Goal: Communication & Community: Ask a question

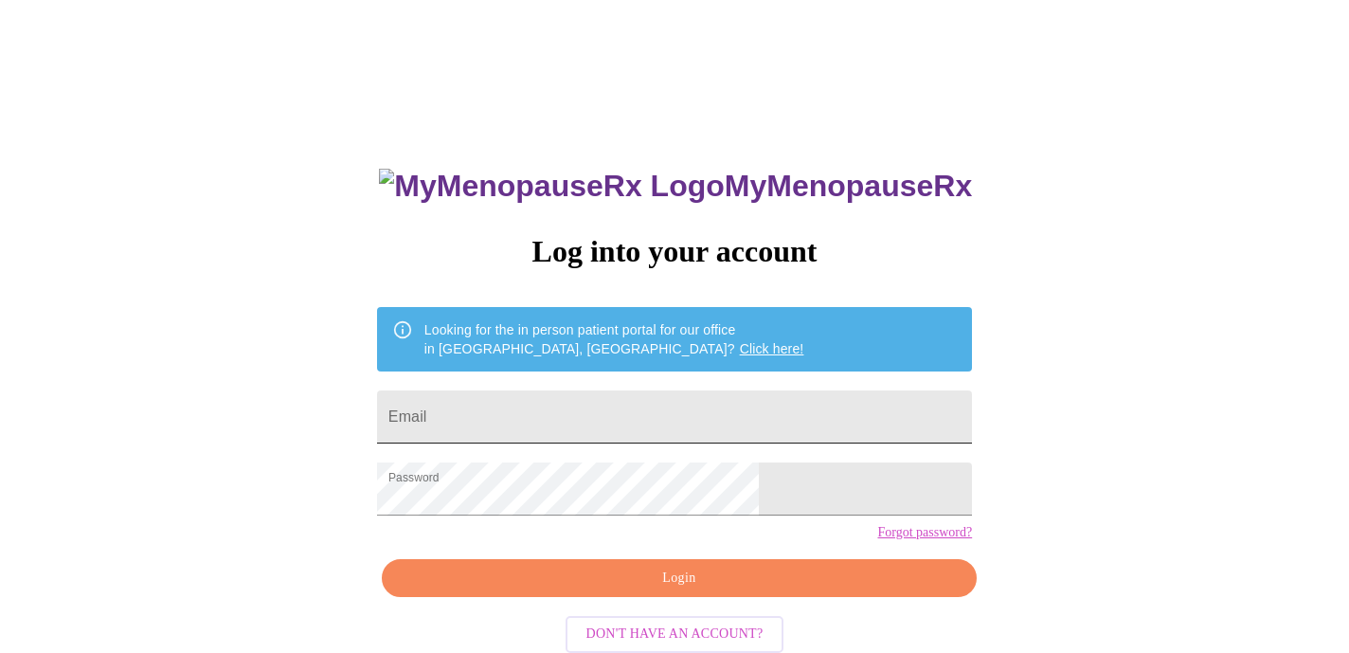
click at [626, 426] on input "Email" at bounding box center [674, 416] width 595 height 53
type input "[EMAIL_ADDRESS][DOMAIN_NAME]"
click at [667, 598] on button "Login" at bounding box center [679, 578] width 595 height 39
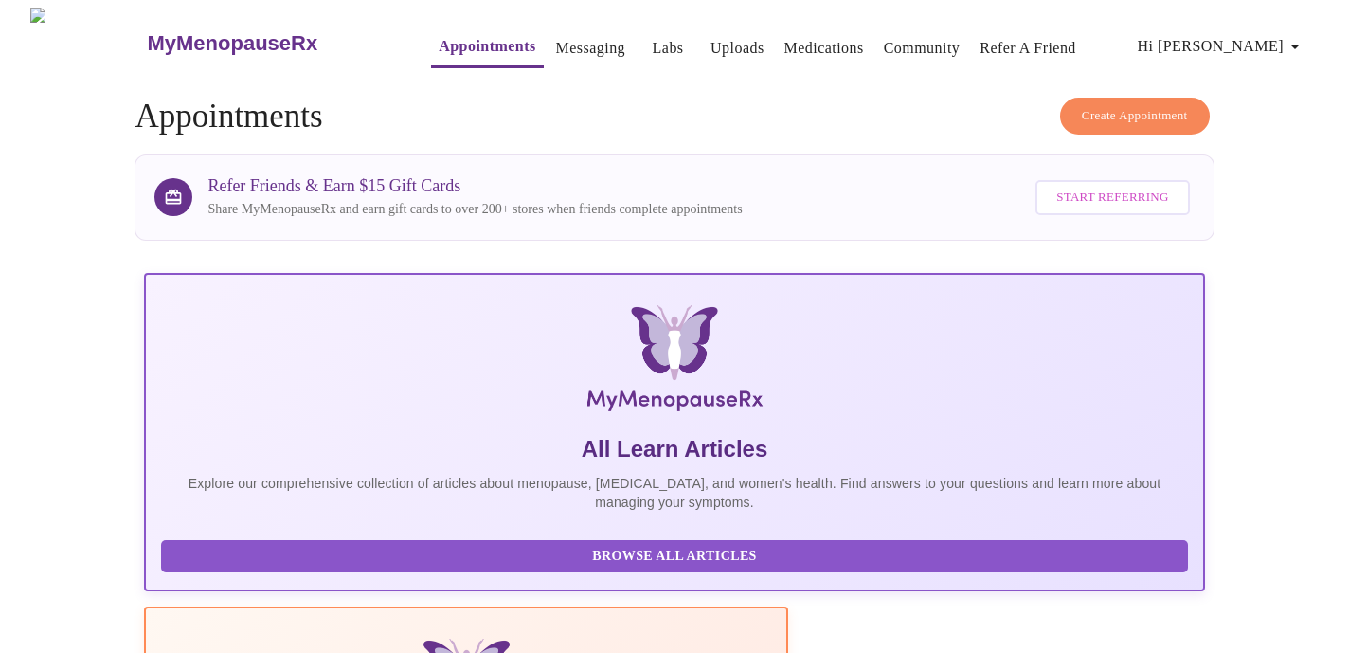
click at [456, 48] on link "Appointments" at bounding box center [486, 46] width 97 height 27
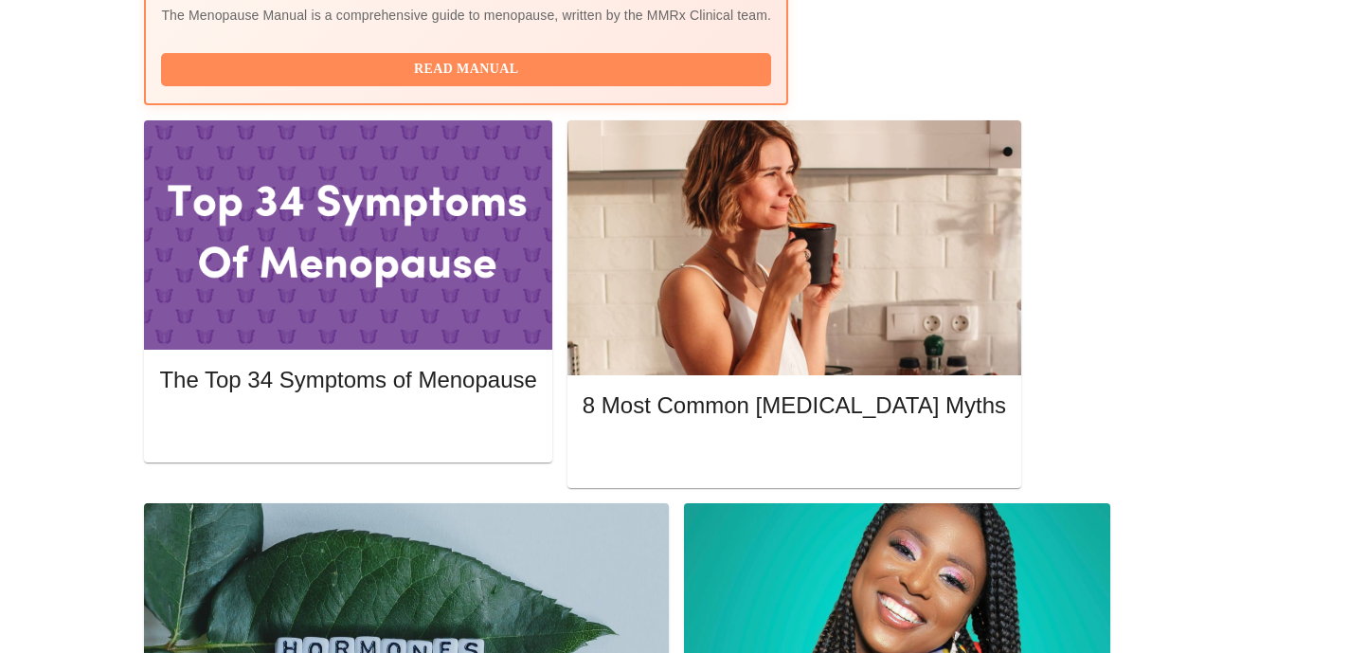
scroll to position [803, 0]
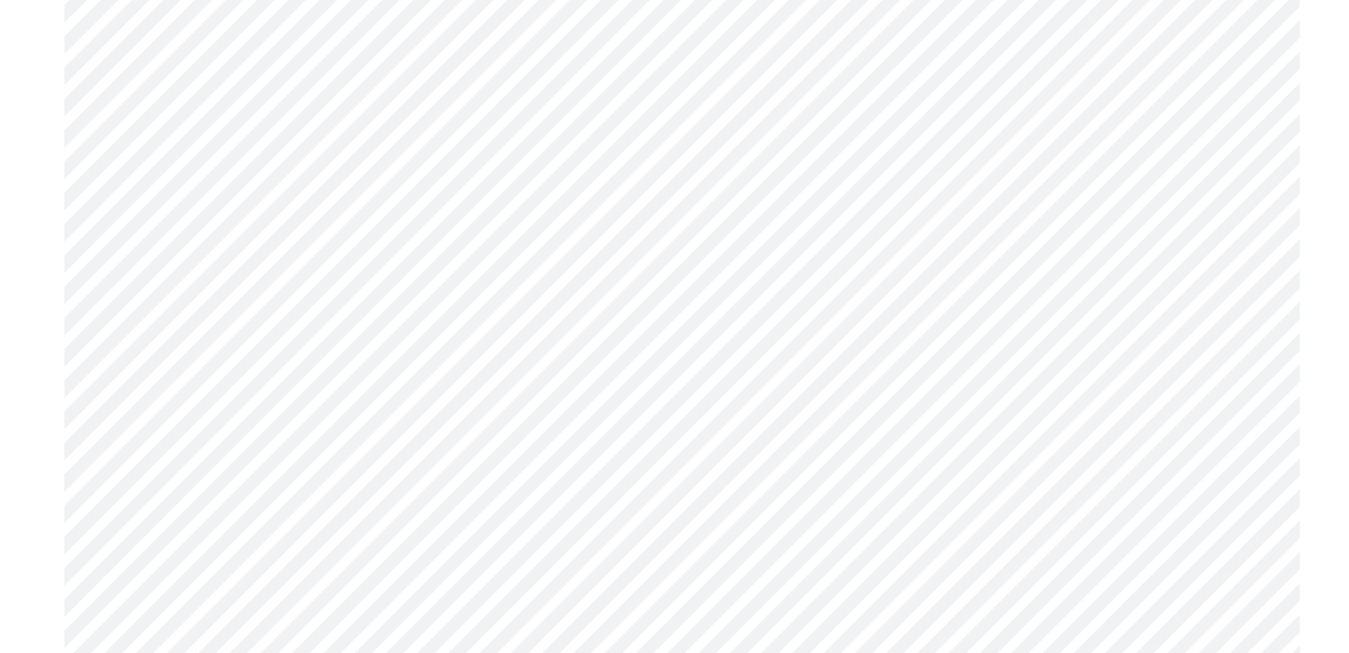
scroll to position [1813, 0]
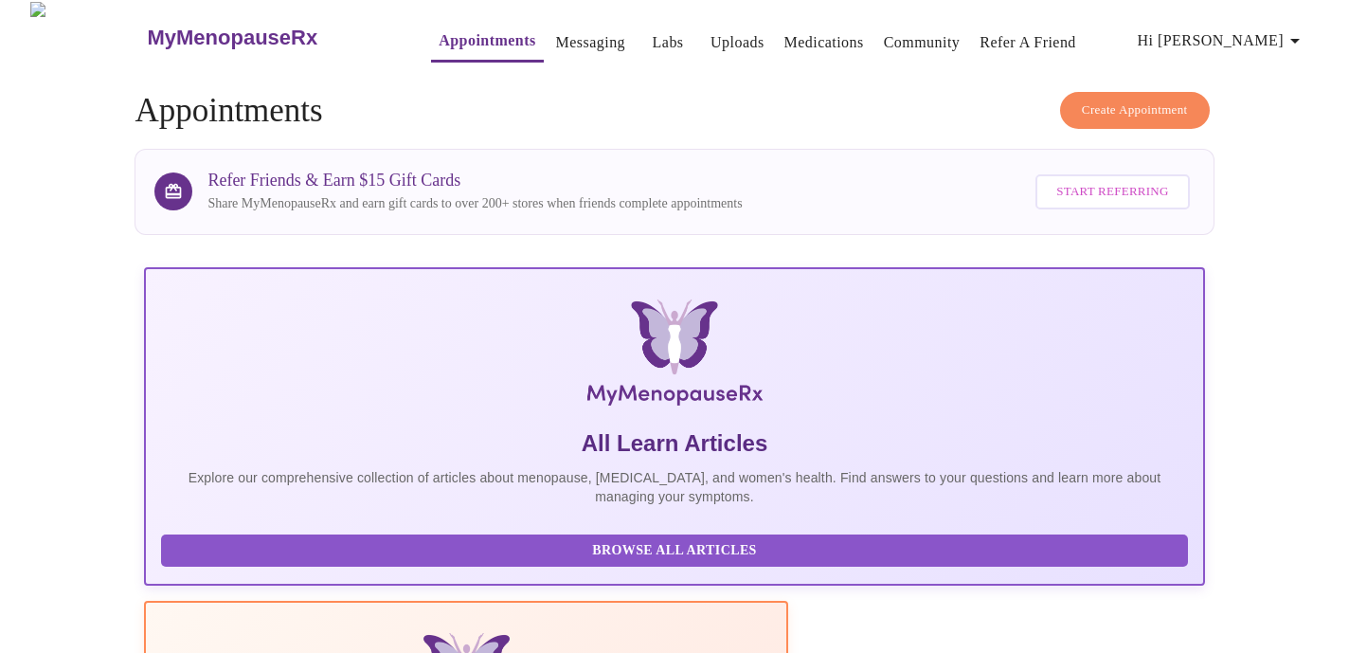
click at [438, 32] on link "Appointments" at bounding box center [486, 40] width 97 height 27
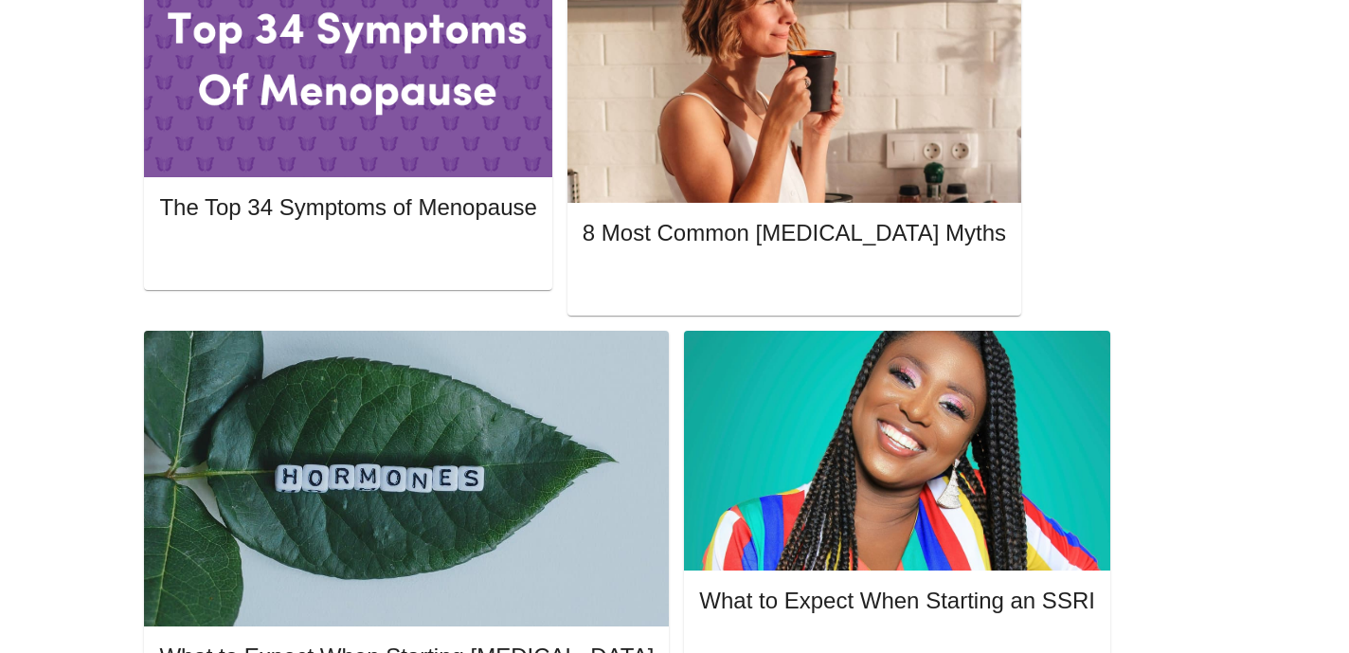
scroll to position [975, 0]
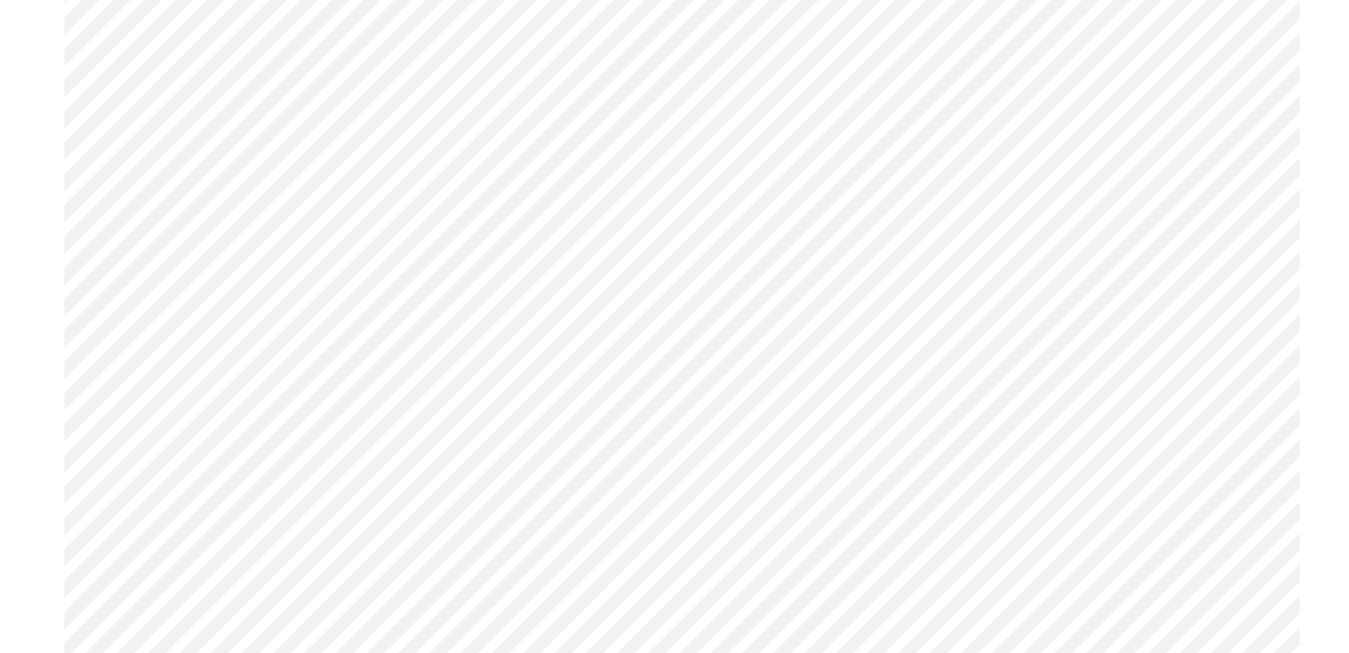
scroll to position [4500, 0]
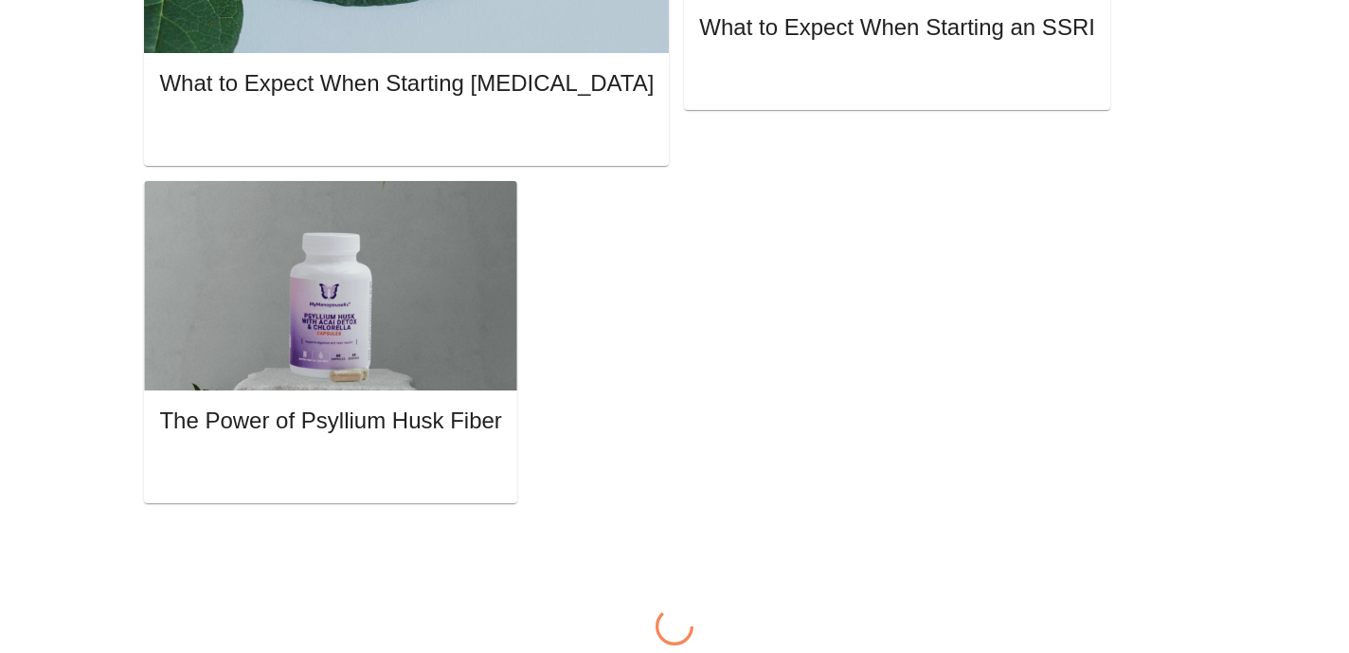
scroll to position [6, 0]
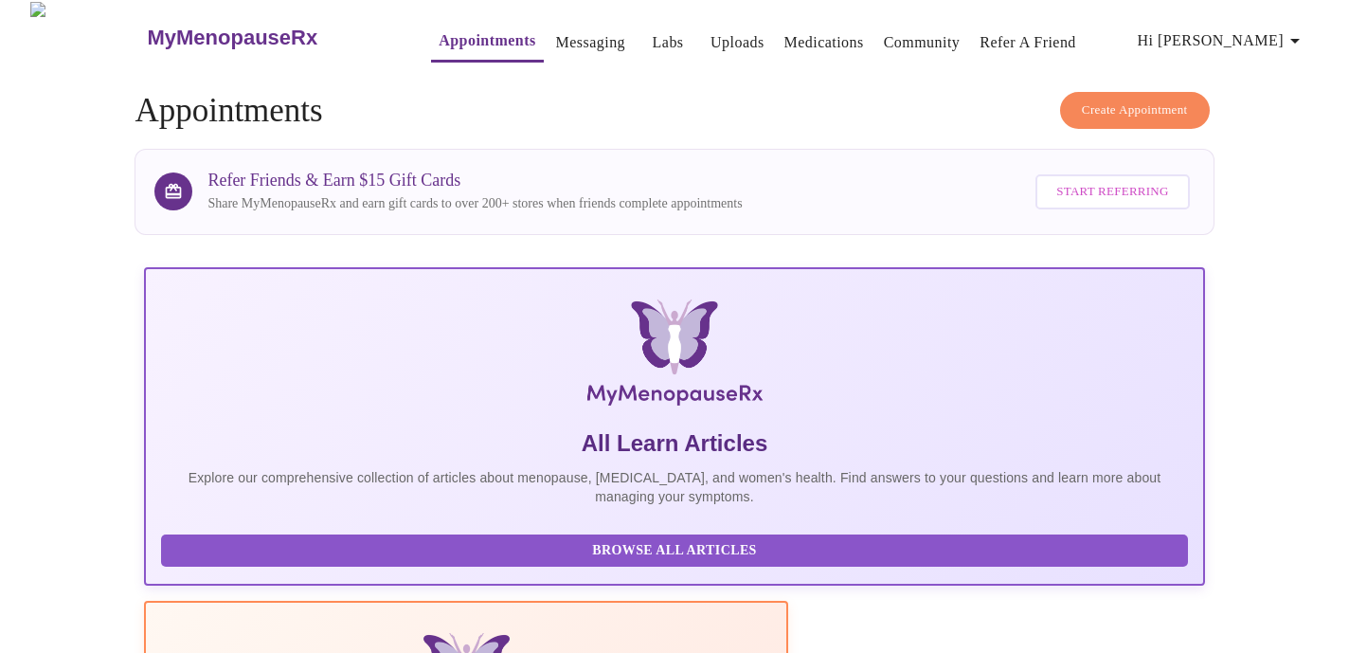
click at [557, 45] on link "Messaging" at bounding box center [590, 42] width 69 height 27
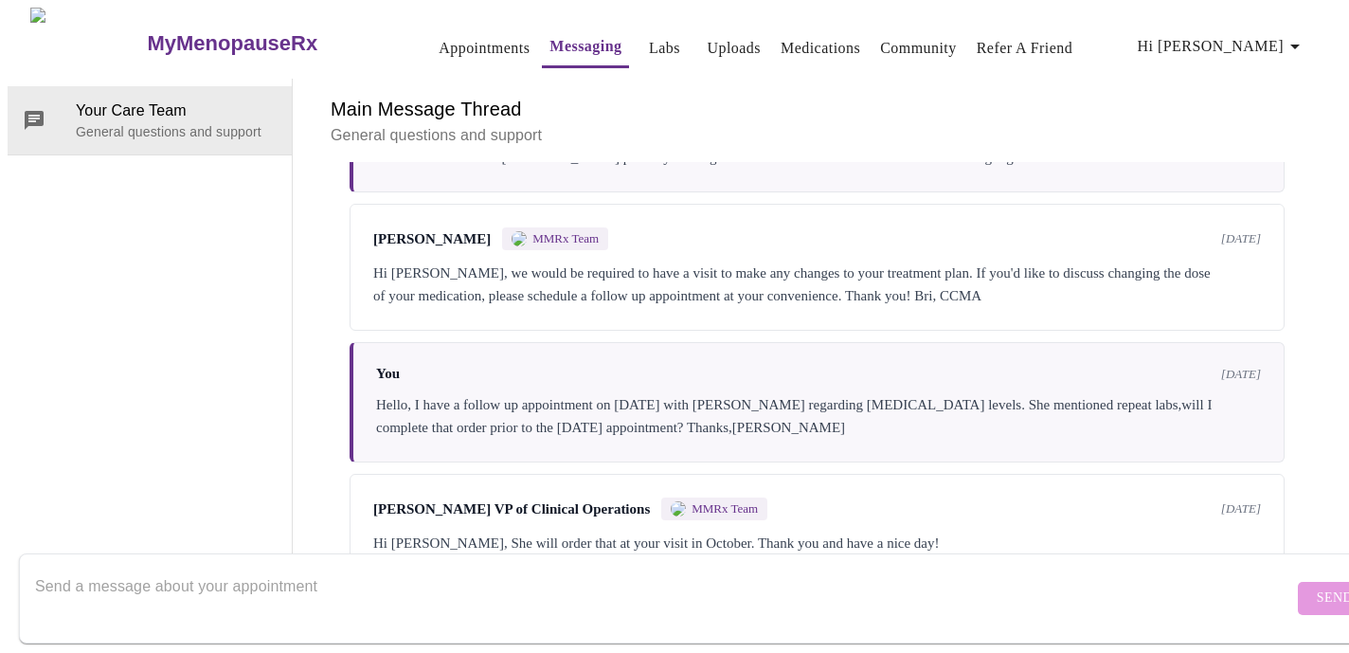
scroll to position [5580, 0]
click at [158, 587] on textarea "Send a message about your appointment" at bounding box center [664, 597] width 1258 height 61
click at [132, 100] on span "Your Care Team" at bounding box center [176, 110] width 201 height 23
click at [74, 582] on textarea "Send a message about your appointment" at bounding box center [664, 597] width 1258 height 61
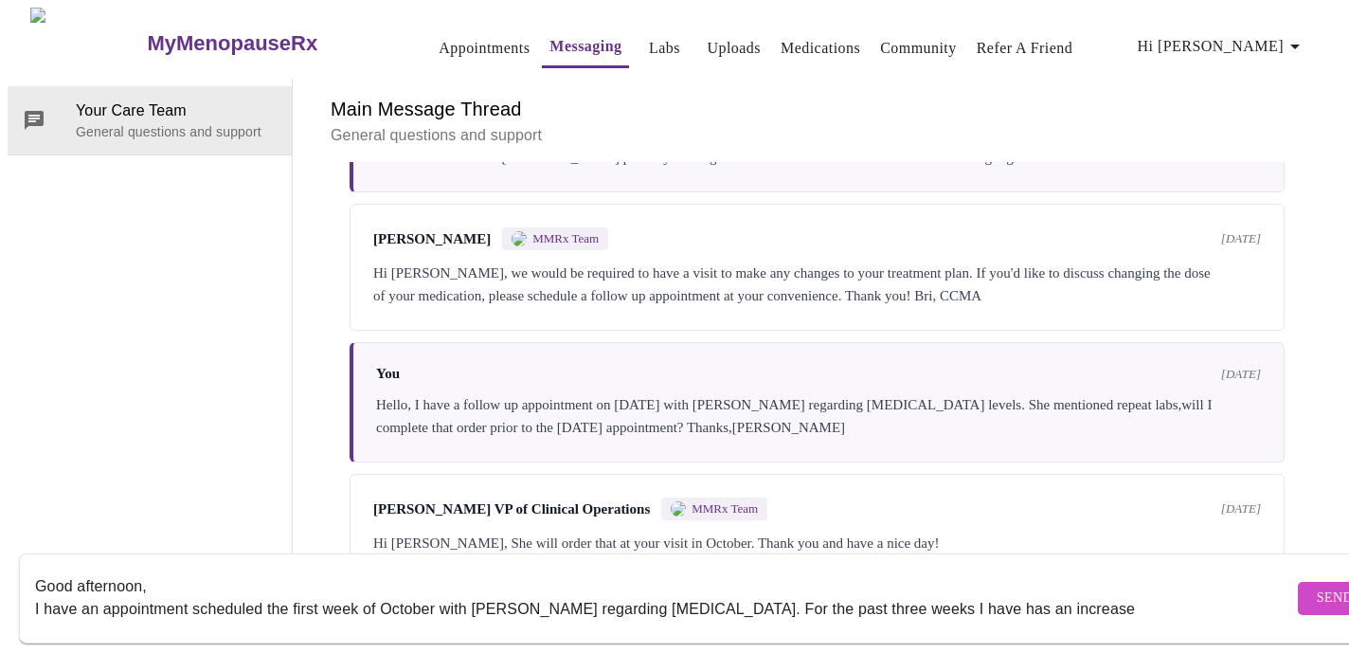
click at [803, 591] on textarea "Good afternoon, I have an appointment scheduled the first week of October with …" at bounding box center [664, 597] width 1258 height 61
click at [1012, 591] on textarea "Good afternoon, I have an appointment scheduled the first week of October with …" at bounding box center [664, 597] width 1258 height 61
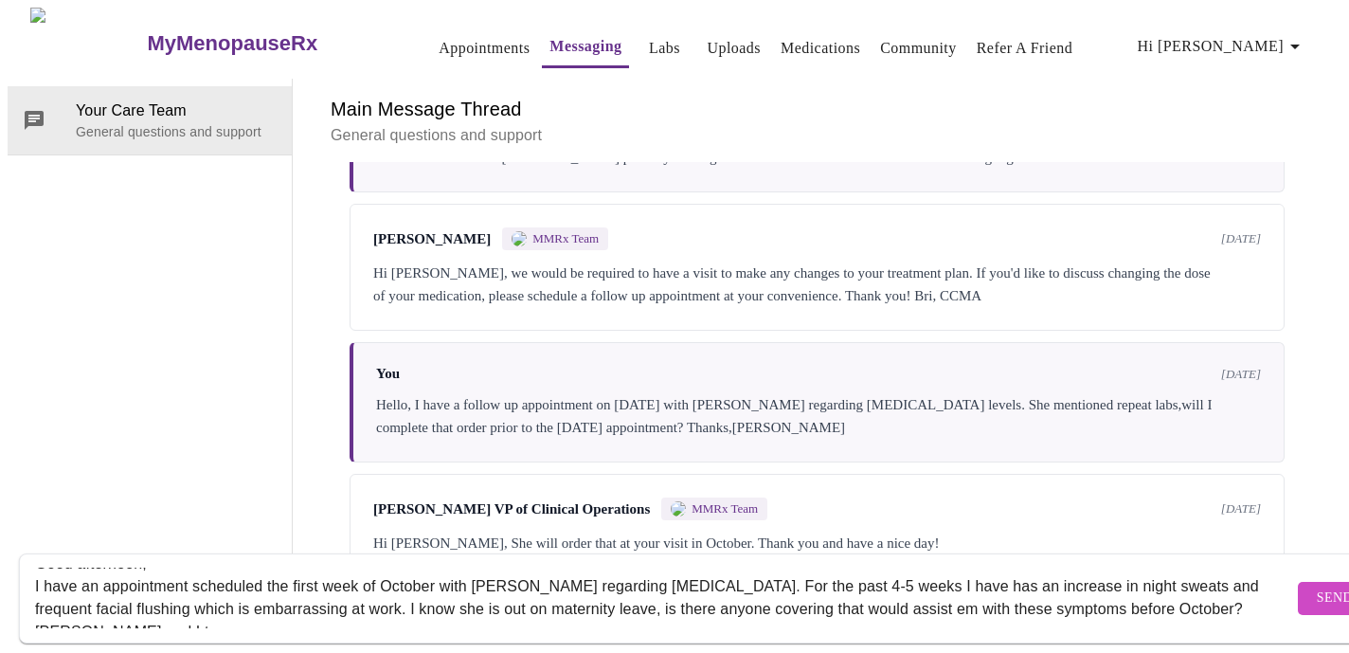
scroll to position [36, 0]
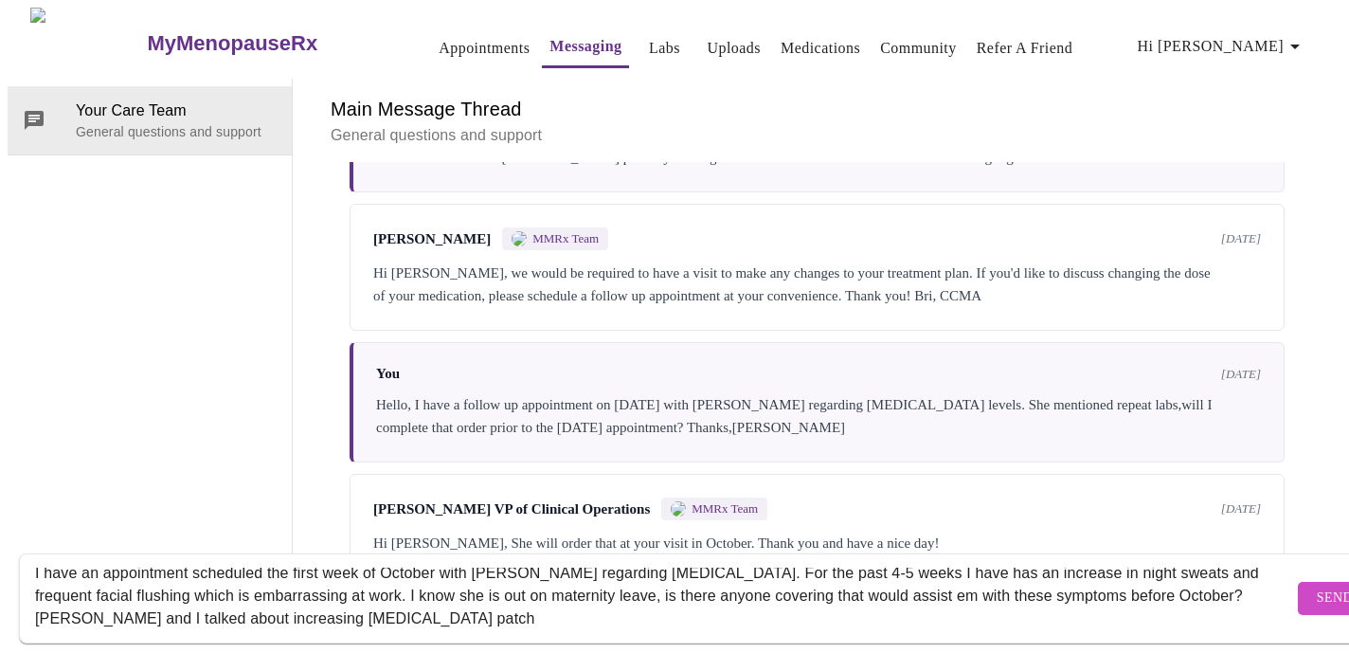
click at [206, 601] on textarea "Good afternoon, I have an appointment scheduled the first week of October with …" at bounding box center [664, 597] width 1258 height 61
click at [200, 601] on textarea "Good afternoon, I have an appointment scheduled the first week of October with …" at bounding box center [664, 597] width 1258 height 61
click at [336, 595] on textarea "Good afternoon, I have an appointment scheduled the first week of October with …" at bounding box center [664, 597] width 1258 height 61
click at [672, 600] on textarea "Good afternoon, I have an appointment scheduled the first week of October with …" at bounding box center [664, 597] width 1258 height 61
click at [732, 602] on textarea "Good afternoon, I have an appointment scheduled the first week of October with …" at bounding box center [664, 597] width 1258 height 61
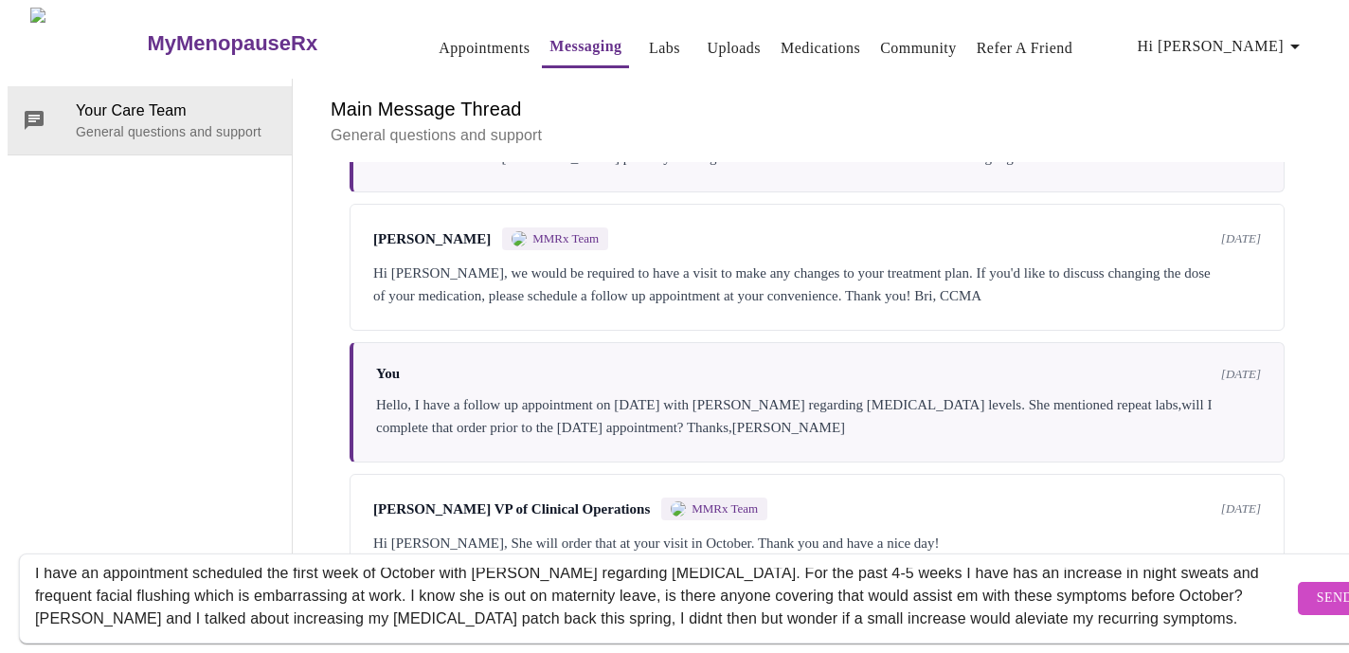
click at [810, 606] on textarea "Good afternoon, I have an appointment scheduled the first week of October with …" at bounding box center [664, 597] width 1258 height 61
click at [484, 599] on textarea "Good afternoon, I have an appointment scheduled the first week of October with …" at bounding box center [664, 597] width 1258 height 61
click at [553, 601] on textarea "Good afternoon, I have an appointment scheduled the first week of October with …" at bounding box center [664, 597] width 1258 height 61
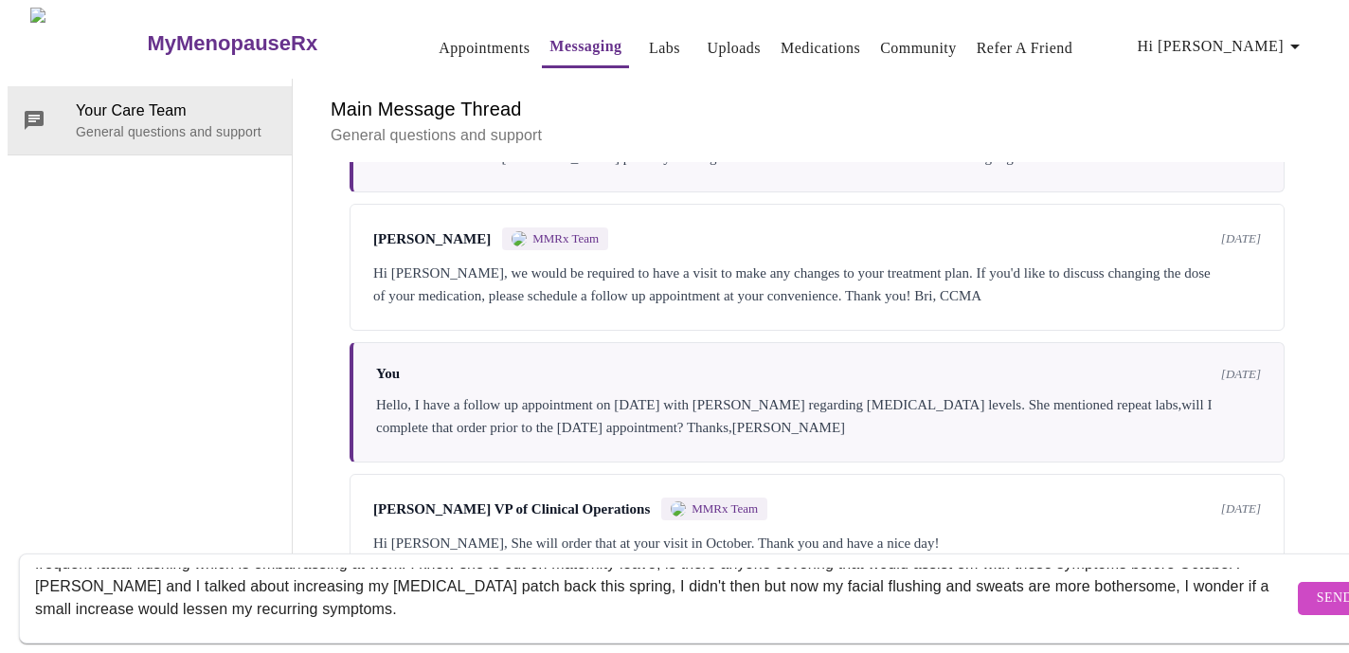
click at [216, 591] on textarea "Good afternoon, I have an appointment scheduled the first week of October with …" at bounding box center [664, 597] width 1258 height 61
drag, startPoint x: 373, startPoint y: 595, endPoint x: 282, endPoint y: 588, distance: 91.2
click at [282, 588] on textarea "Good afternoon, I have an appointment scheduled the first week of October with …" at bounding box center [664, 597] width 1258 height 61
type textarea "Good afternoon, I have an appointment scheduled the first week of October with …"
click at [1316, 586] on span "Send" at bounding box center [1334, 598] width 36 height 24
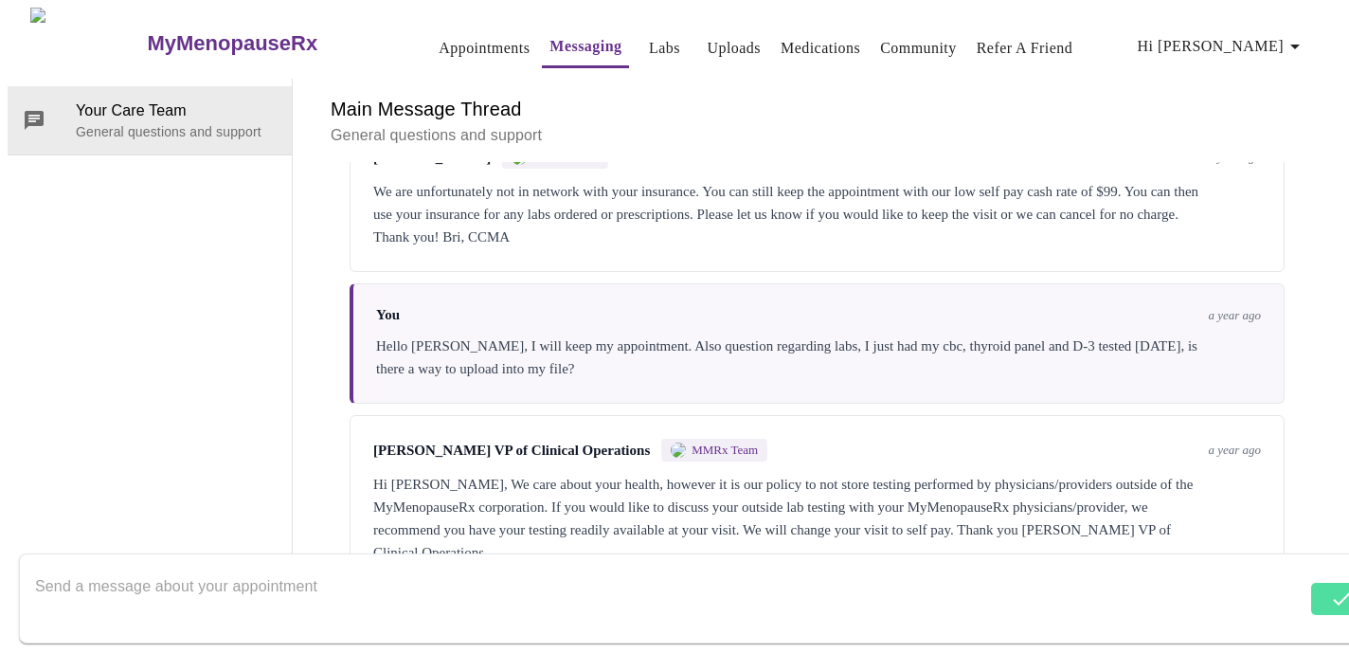
scroll to position [0, 0]
